Goal: Task Accomplishment & Management: Manage account settings

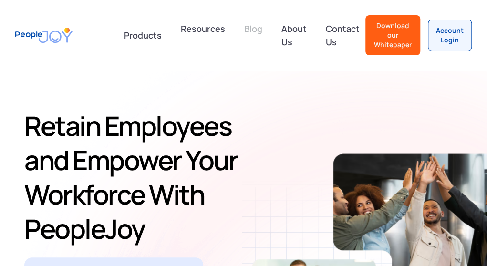
scroll to position [5, 0]
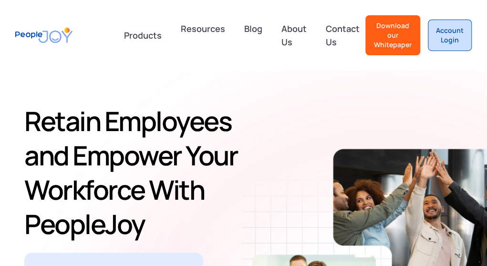
click at [462, 36] on div "Account Login" at bounding box center [450, 35] width 28 height 19
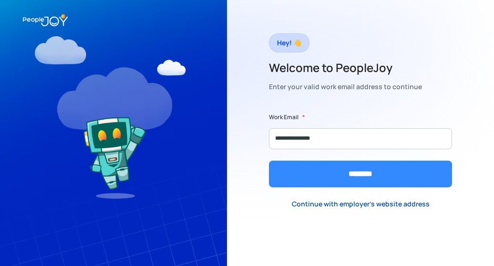
type input "**********"
click at [323, 167] on input "********" at bounding box center [360, 174] width 183 height 27
